Goal: Task Accomplishment & Management: Use online tool/utility

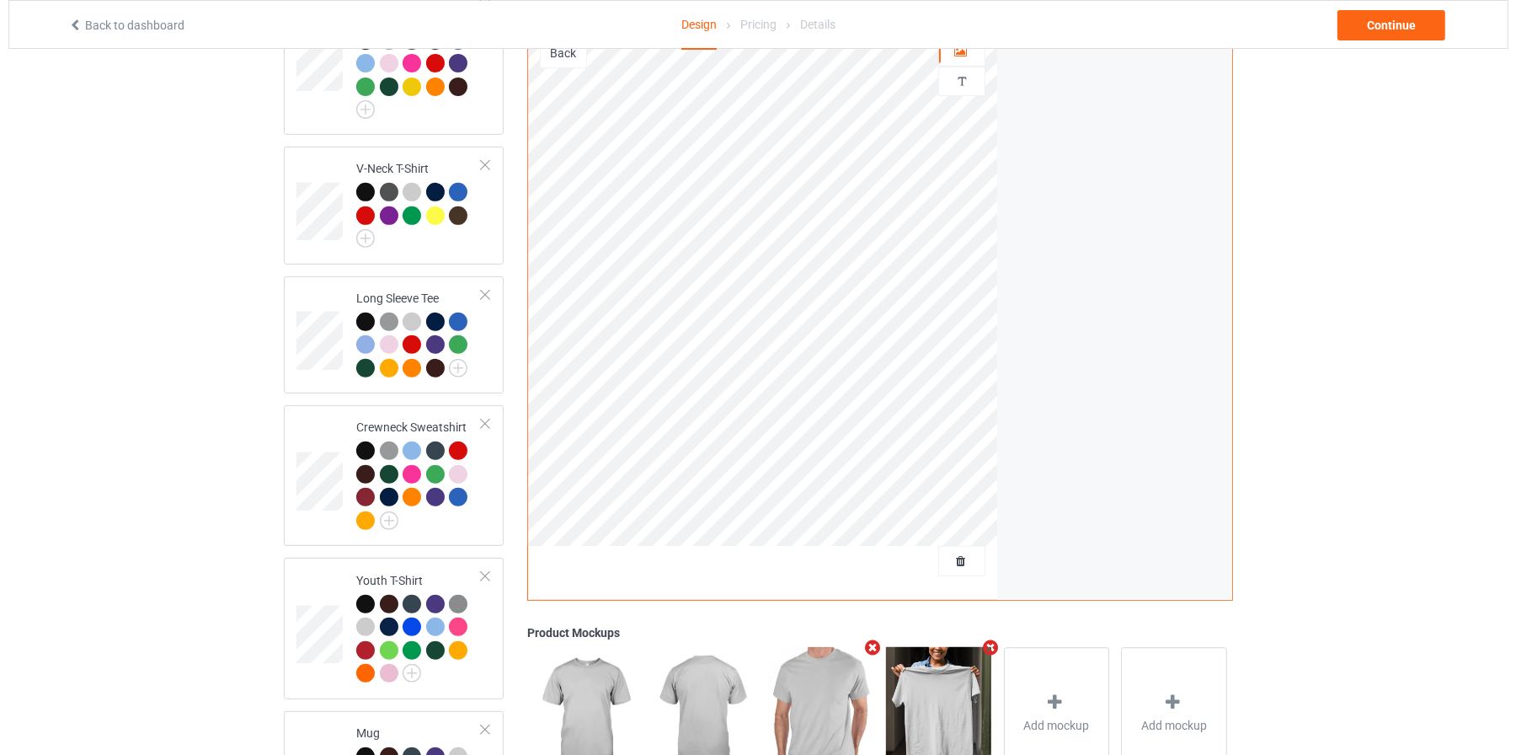
scroll to position [816, 0]
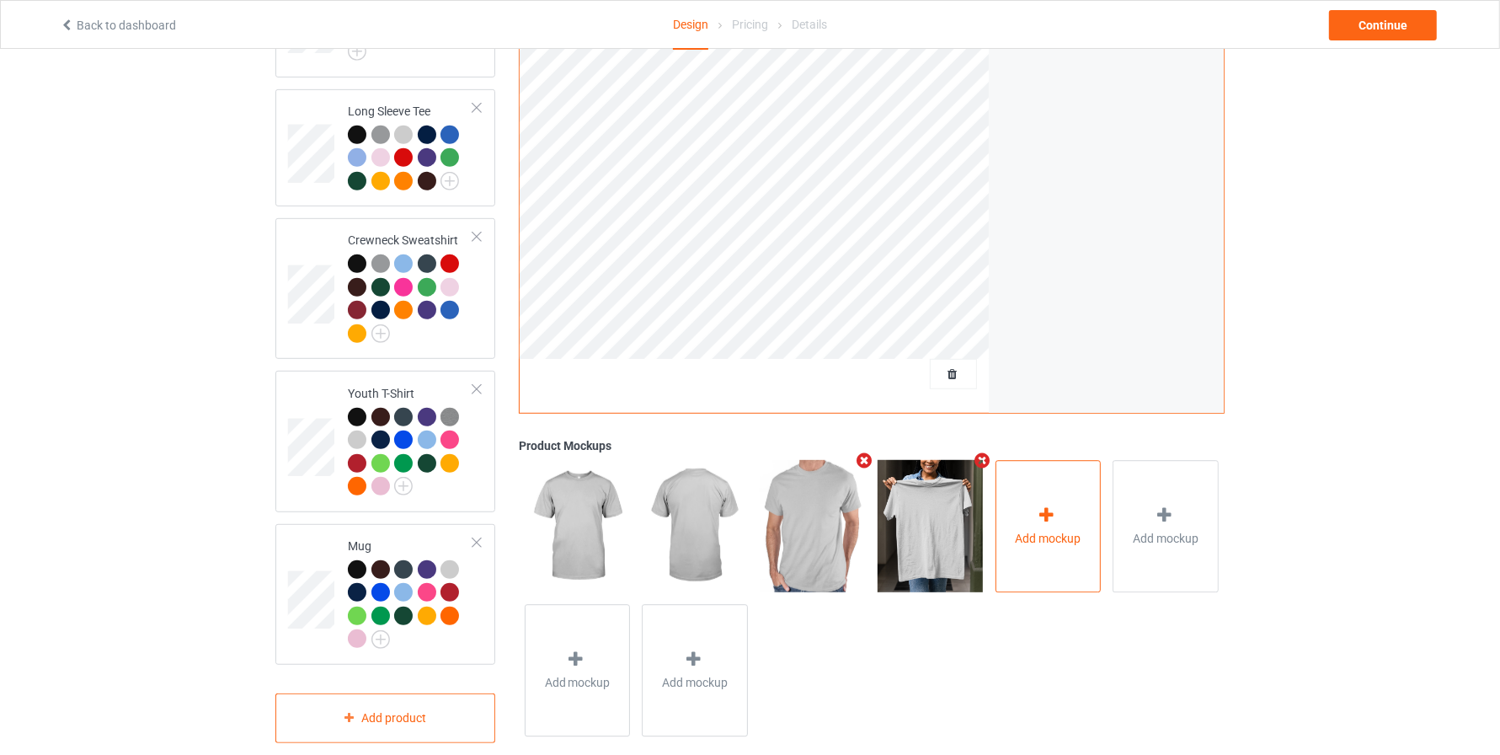
click at [1024, 530] on span "Add mockup" at bounding box center [1048, 538] width 66 height 17
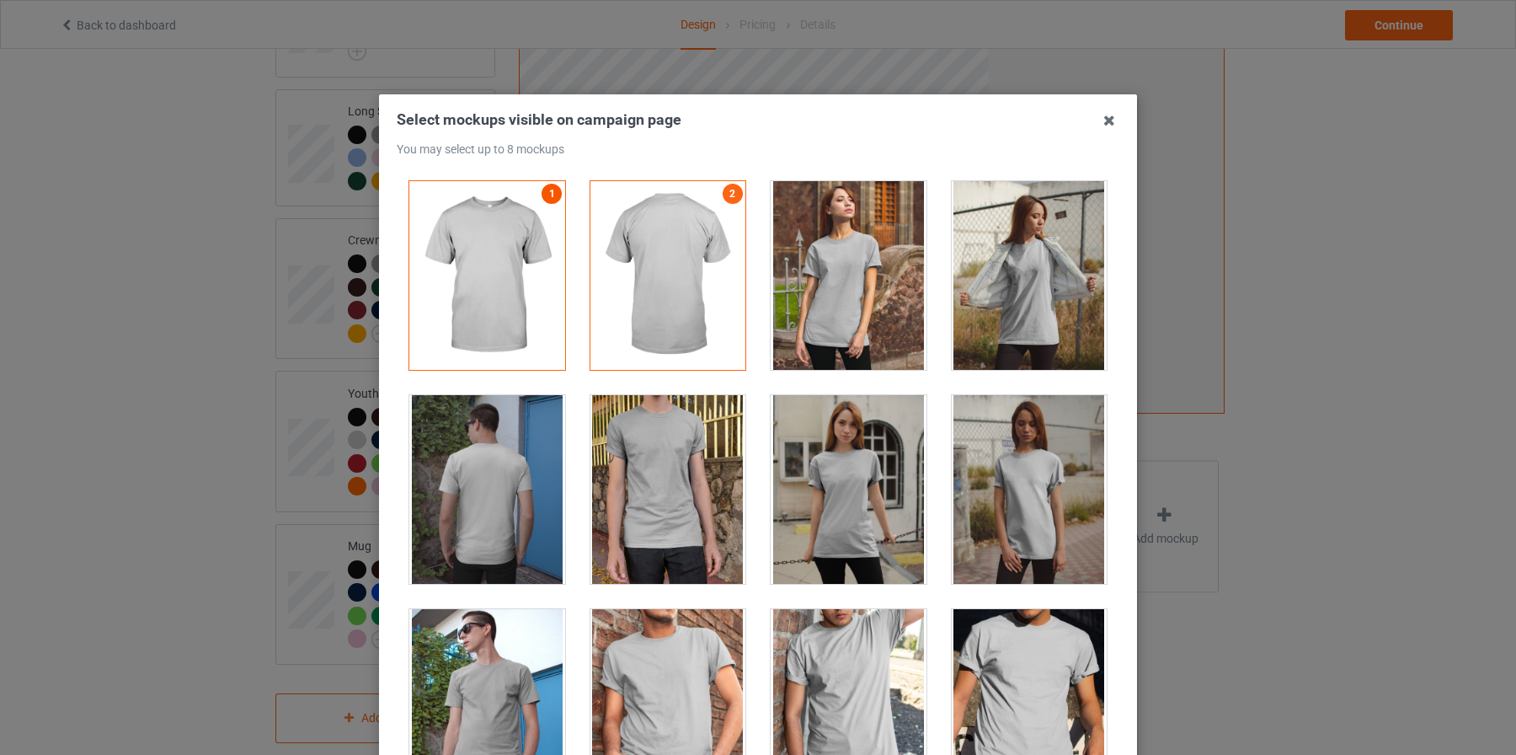
click at [542, 188] on link "1" at bounding box center [552, 194] width 20 height 20
click at [723, 190] on link "2" at bounding box center [733, 194] width 20 height 20
drag, startPoint x: 655, startPoint y: 286, endPoint x: 829, endPoint y: 491, distance: 268.9
click at [829, 491] on div "1 2 3 4" at bounding box center [758, 470] width 723 height 604
drag, startPoint x: 680, startPoint y: 225, endPoint x: 824, endPoint y: 489, distance: 301.2
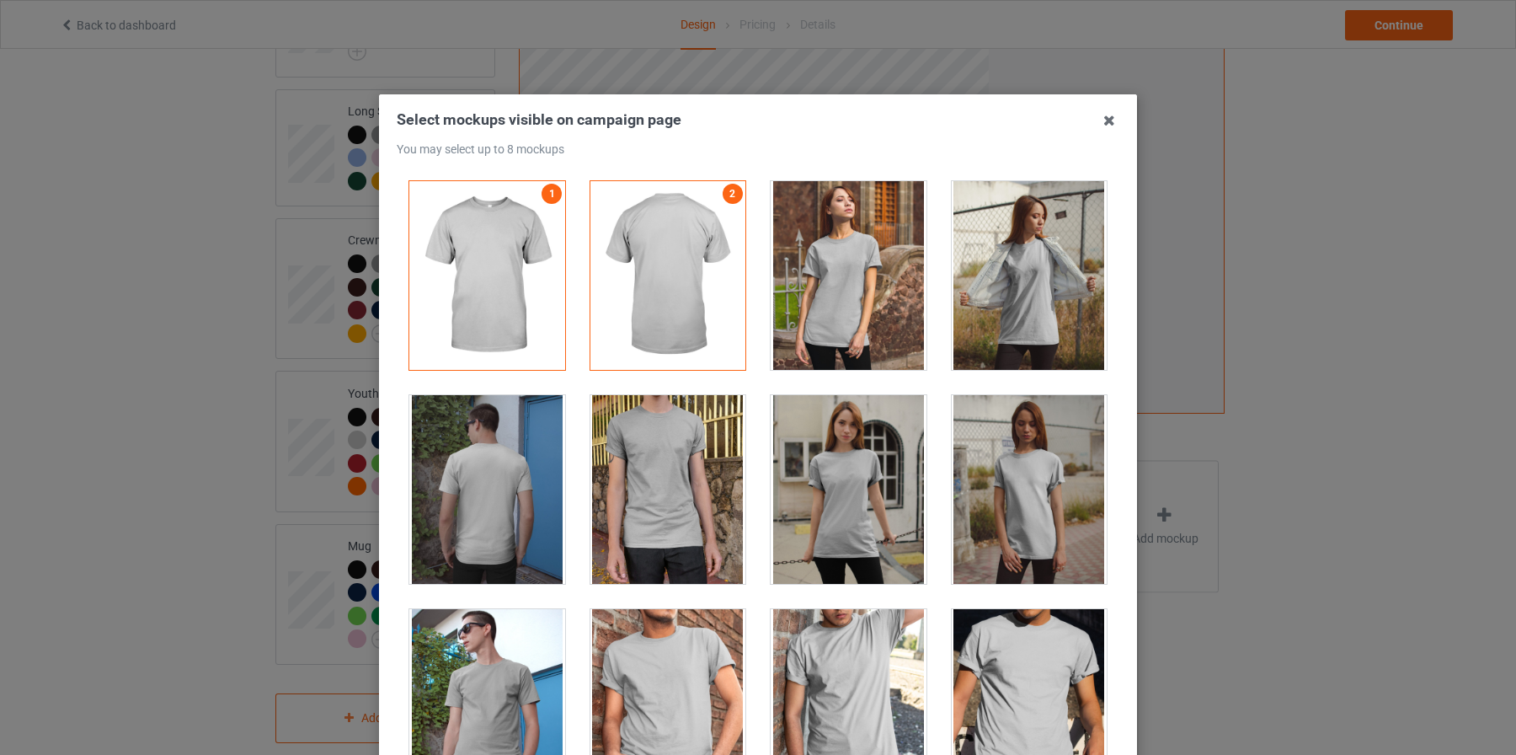
click at [824, 489] on div "1 2 3 4" at bounding box center [758, 470] width 723 height 604
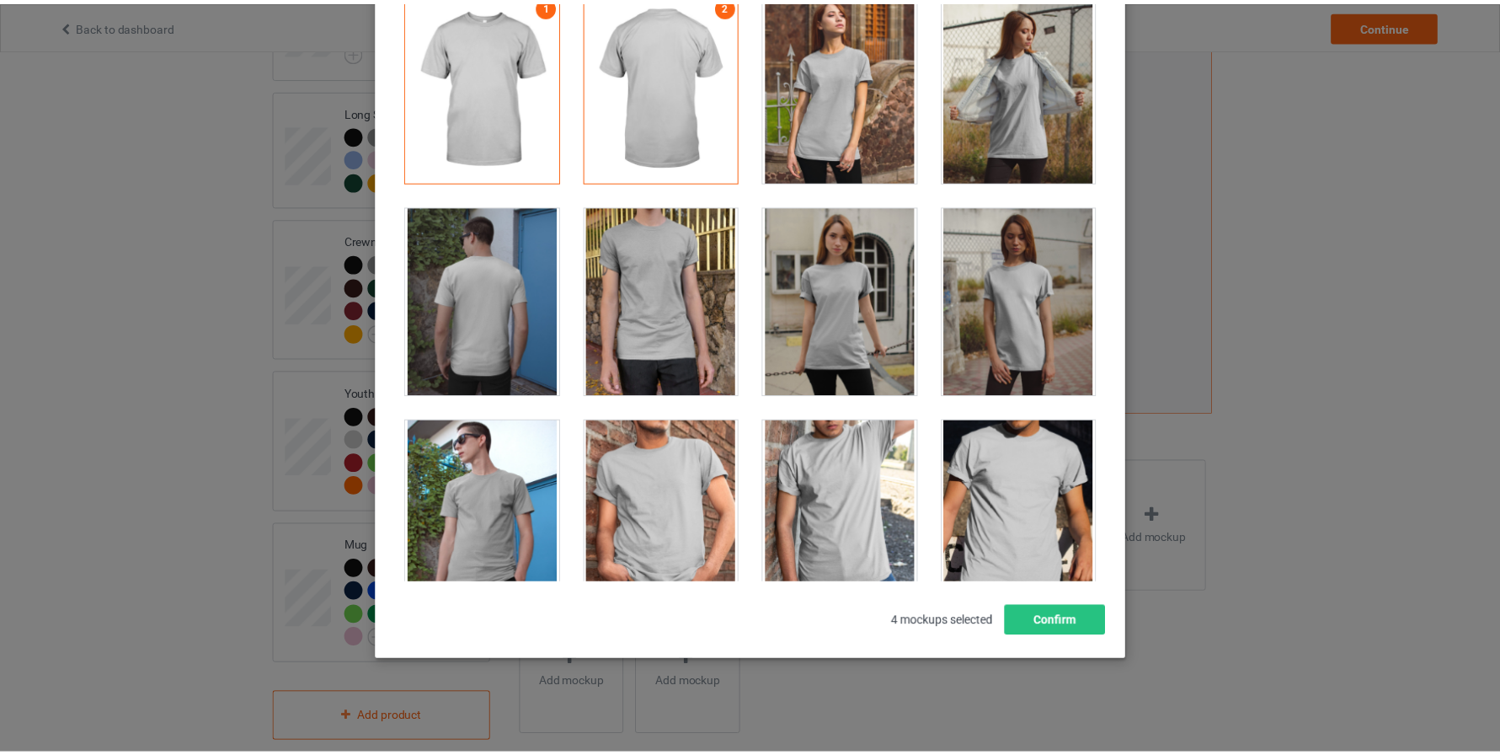
scroll to position [0, 0]
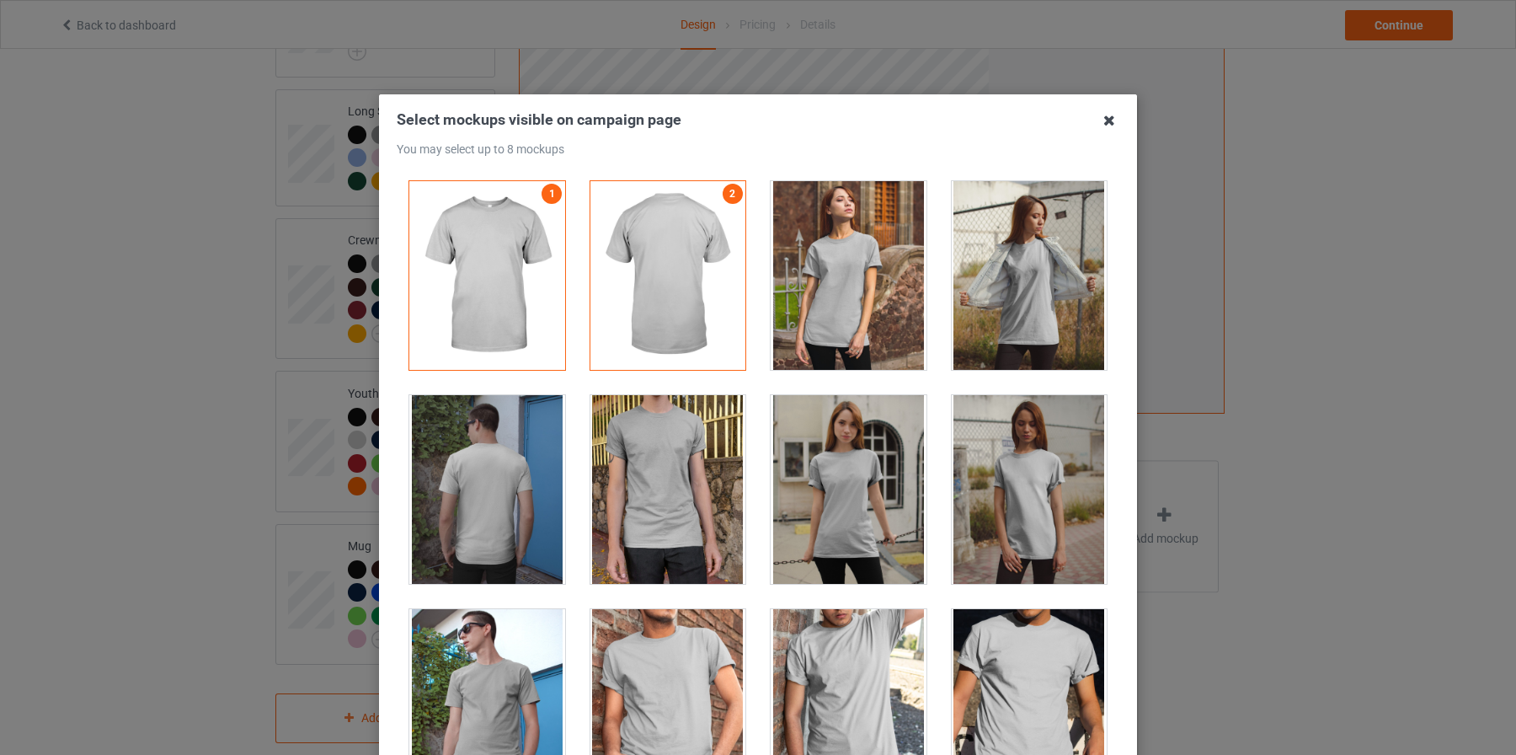
click at [1102, 118] on icon at bounding box center [1109, 120] width 27 height 27
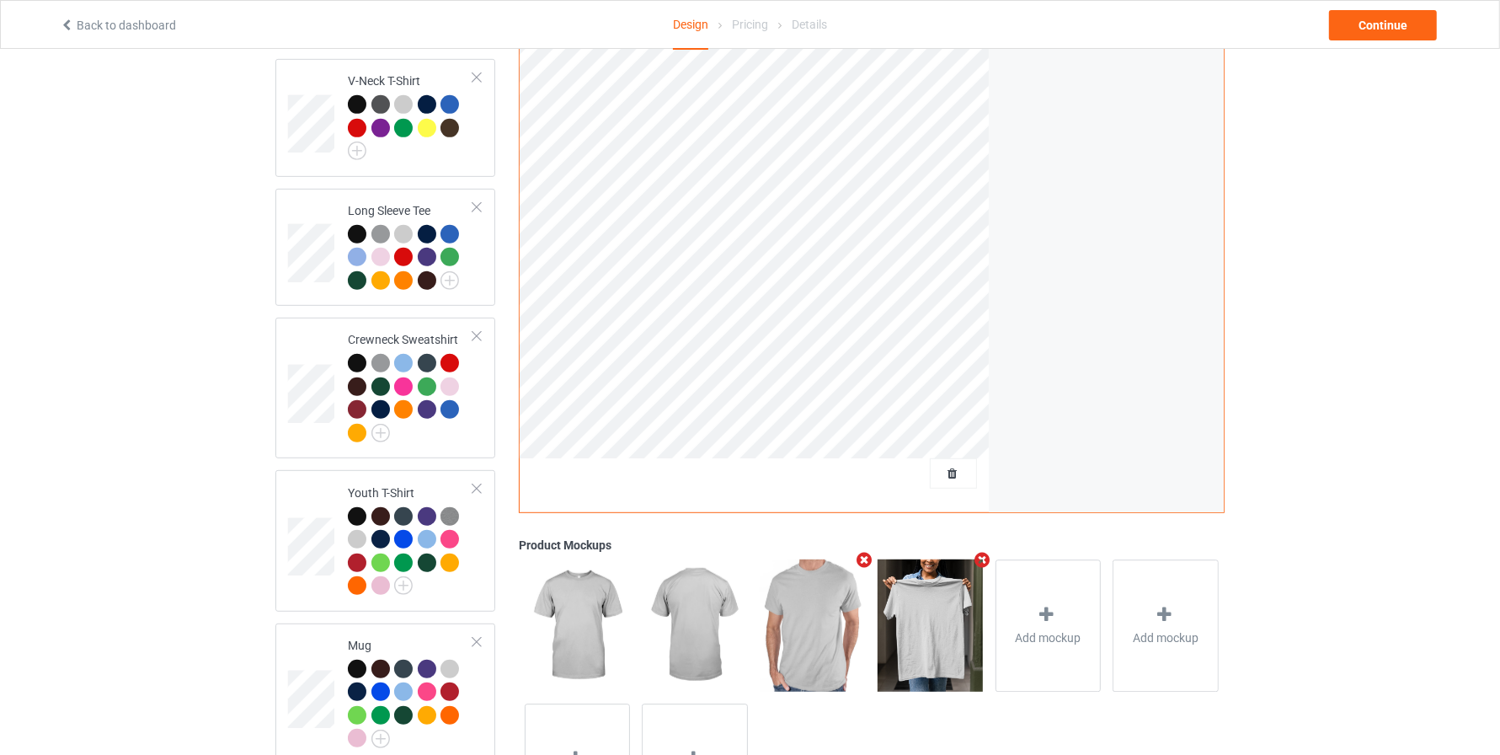
scroll to position [816, 0]
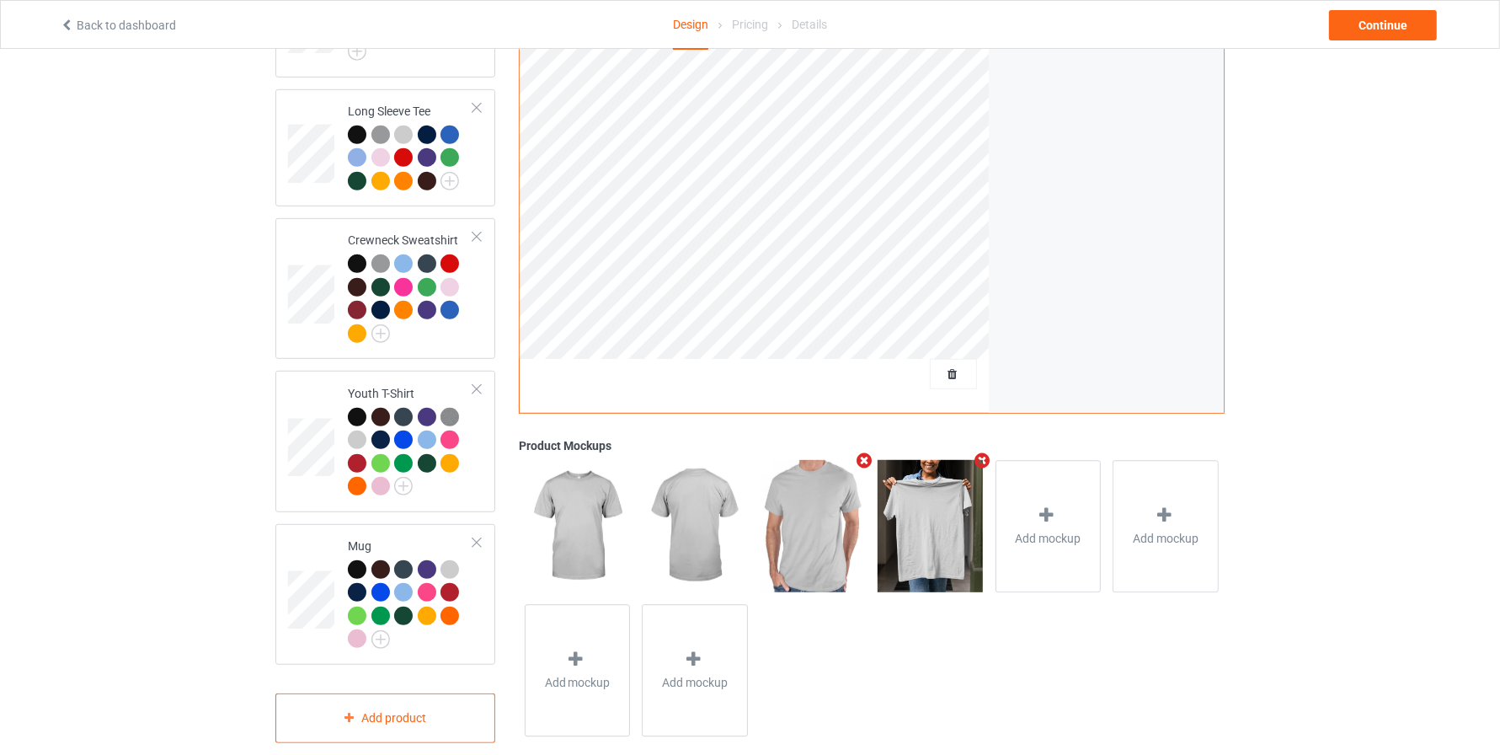
click at [945, 522] on img at bounding box center [930, 525] width 105 height 131
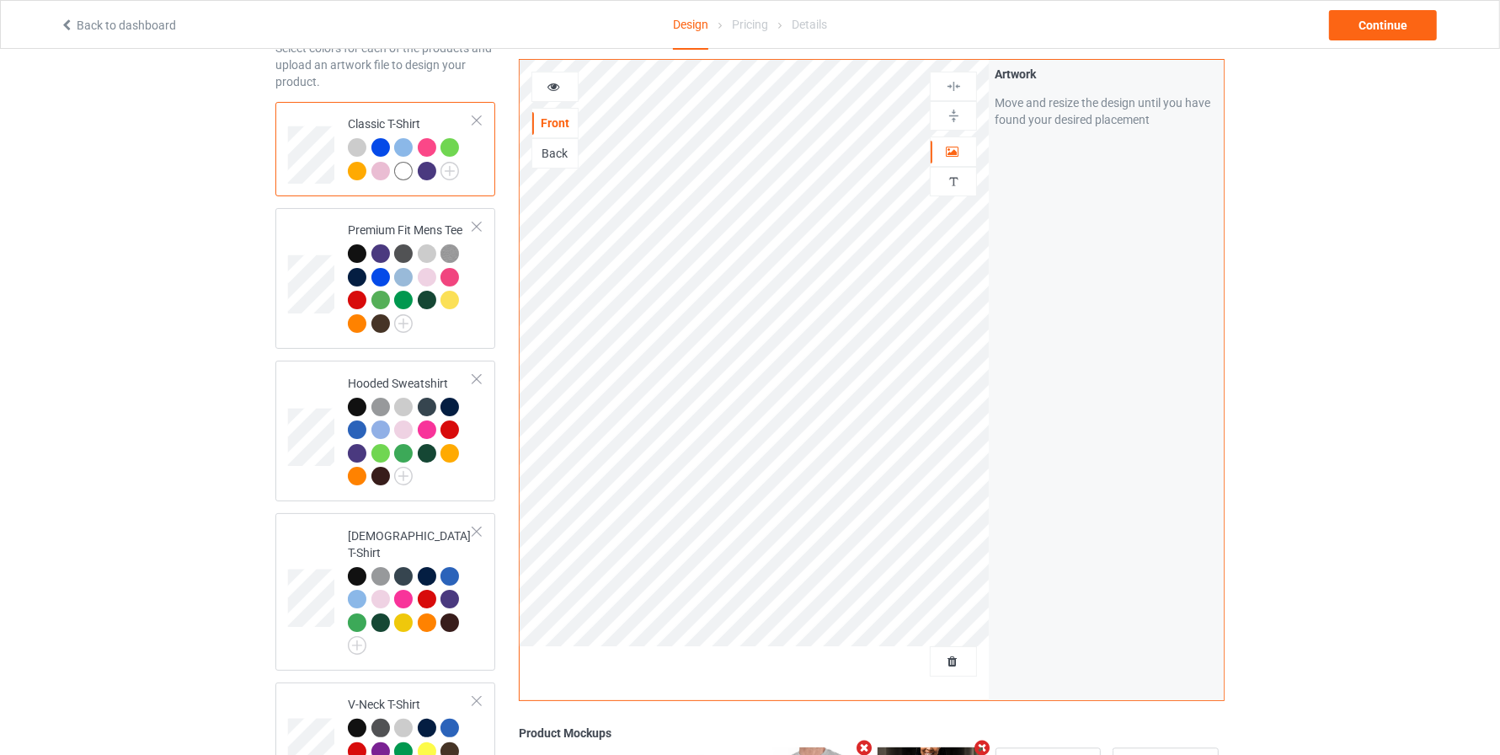
scroll to position [0, 0]
